Goal: Check status: Check status

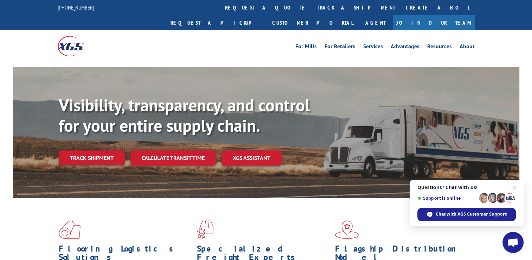
click at [78, 128] on div "Visibility, transparency, and control for your entire supply chain. Track shipm…" at bounding box center [289, 144] width 461 height 98
click at [94, 150] on link "Track shipment" at bounding box center [92, 157] width 66 height 15
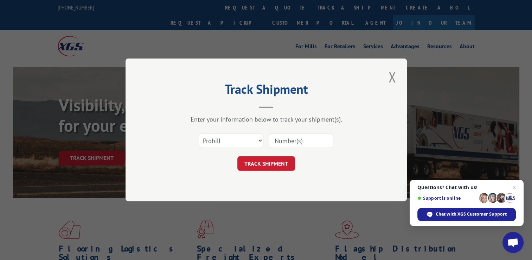
click at [295, 141] on input at bounding box center [301, 140] width 65 height 15
type input "17511634"
click at [278, 166] on button "TRACK SHIPMENT" at bounding box center [266, 163] width 58 height 15
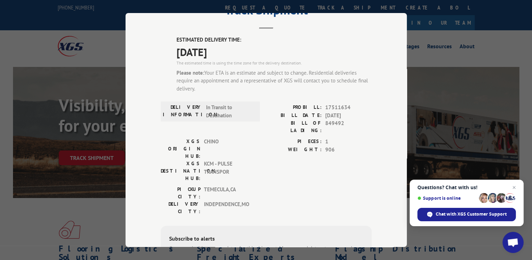
scroll to position [32, 0]
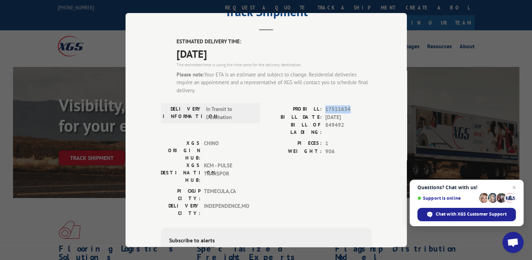
drag, startPoint x: 348, startPoint y: 106, endPoint x: 322, endPoint y: 107, distance: 26.1
click at [322, 107] on div "PROBILL: 17511634" at bounding box center [319, 109] width 106 height 8
copy span "17511634"
click at [472, 27] on div "Track Shipment ESTIMATED DELIVERY TIME: [DATE] The estimated time is using the …" at bounding box center [266, 130] width 532 height 260
type input "+1 (___) ___-____"
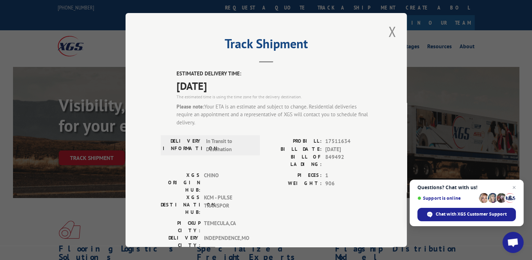
click at [375, 32] on div "Track Shipment ESTIMATED DELIVERY TIME: [DATE] The estimated time is using the …" at bounding box center [266, 130] width 281 height 234
click at [394, 31] on button "Close modal" at bounding box center [392, 31] width 12 height 19
